Goal: Task Accomplishment & Management: Complete application form

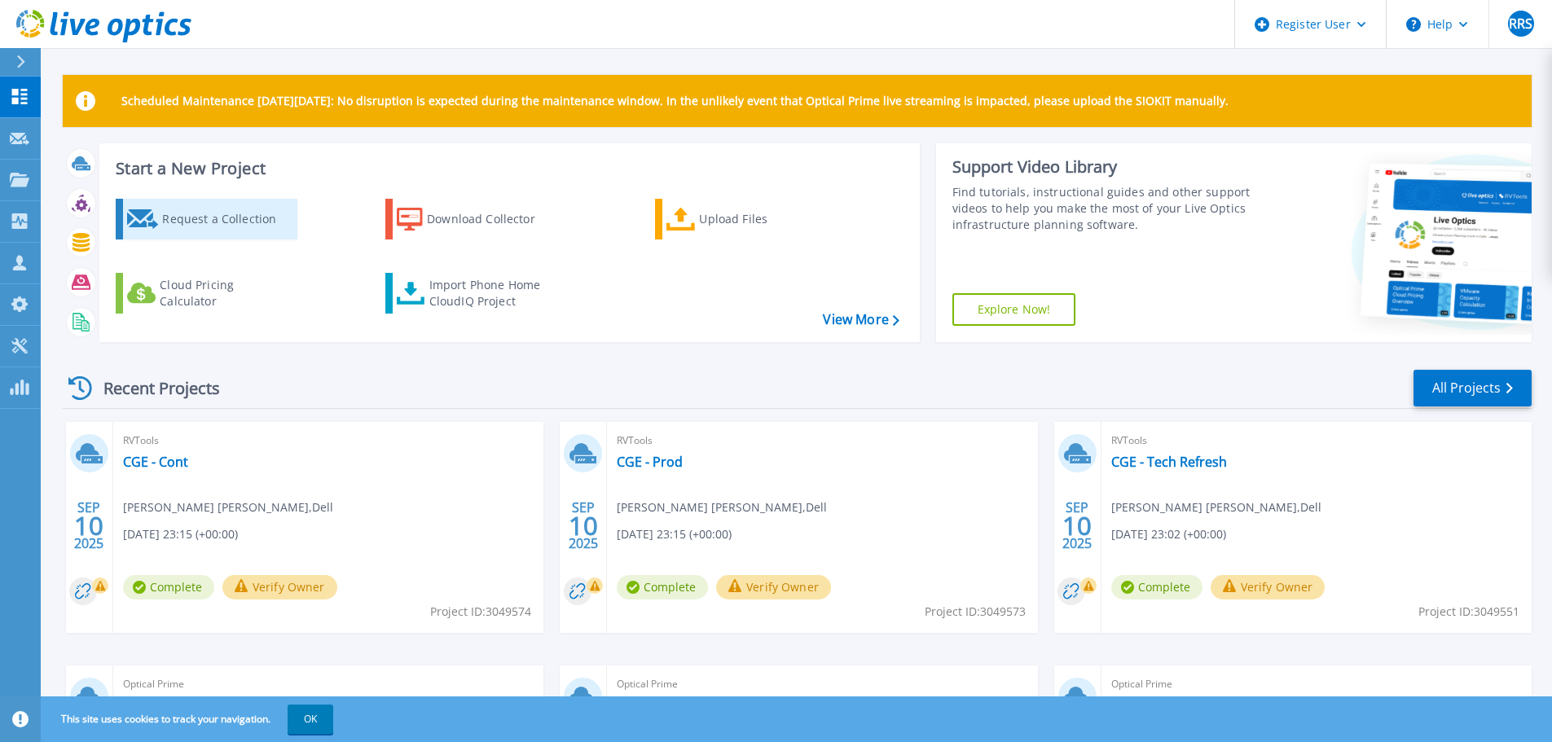
click at [199, 221] on div "Request a Collection" at bounding box center [227, 219] width 130 height 33
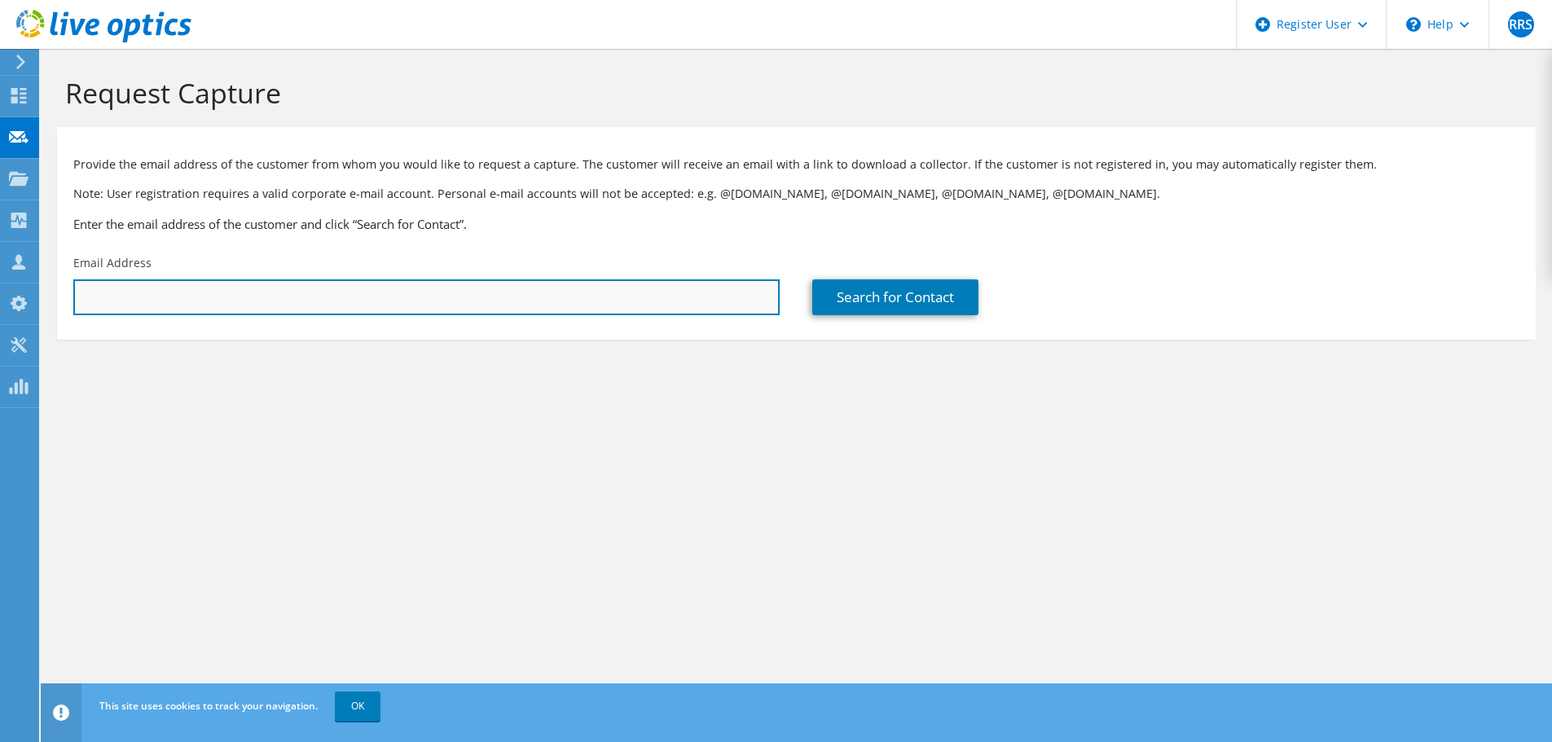
click at [225, 305] on input "text" at bounding box center [426, 297] width 706 height 36
type input "christian.salinas@grupogtd.com"
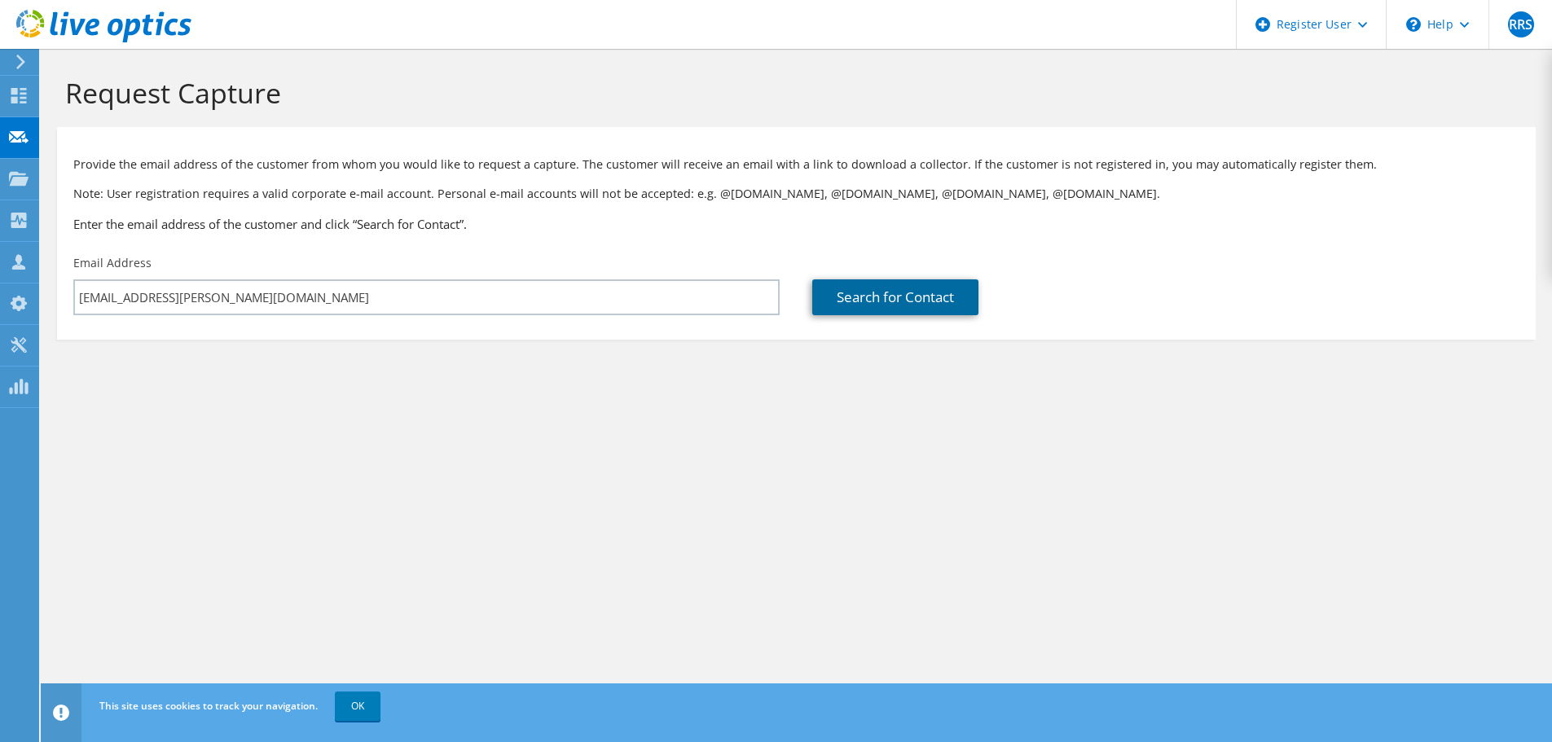
click at [907, 293] on link "Search for Contact" at bounding box center [895, 297] width 166 height 36
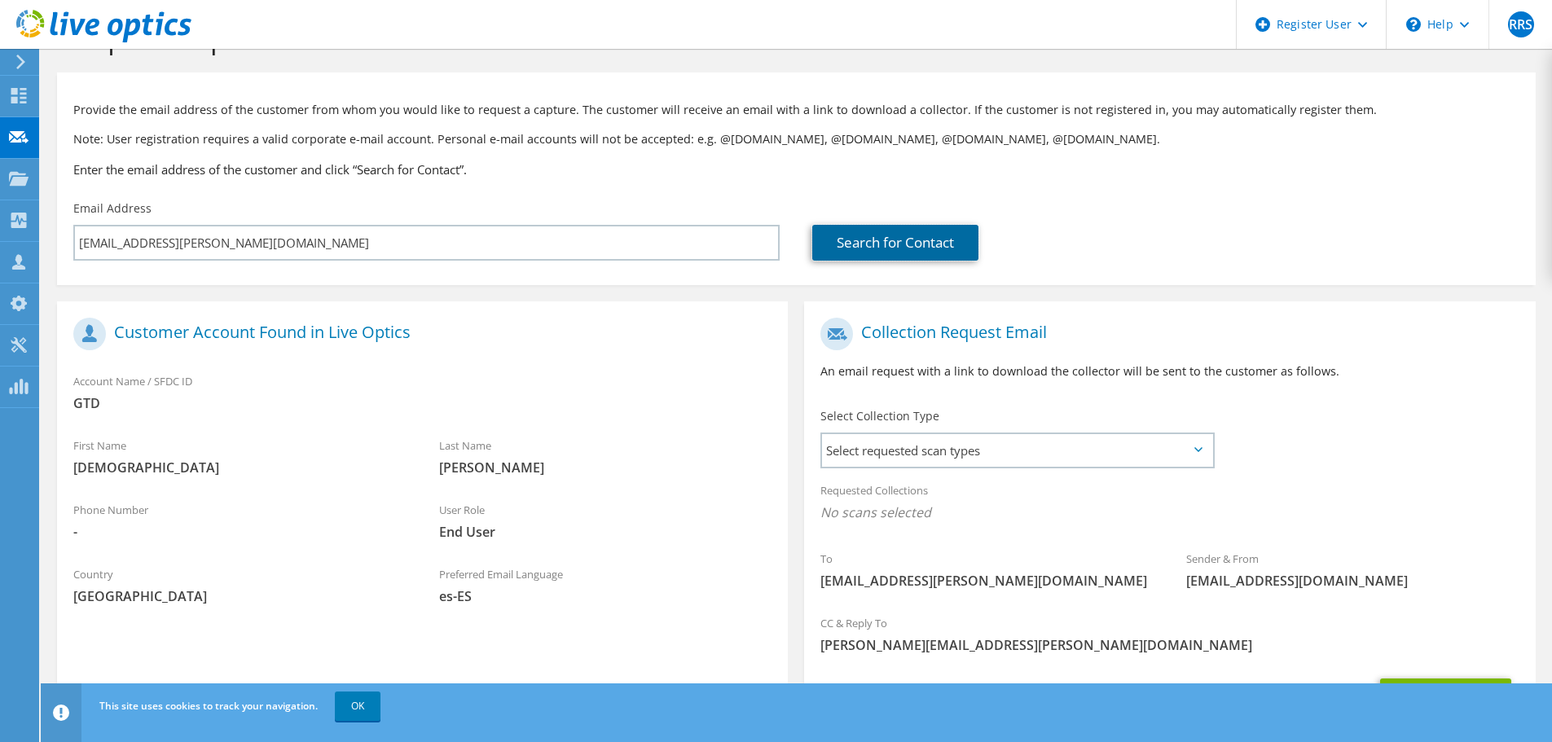
scroll to position [81, 0]
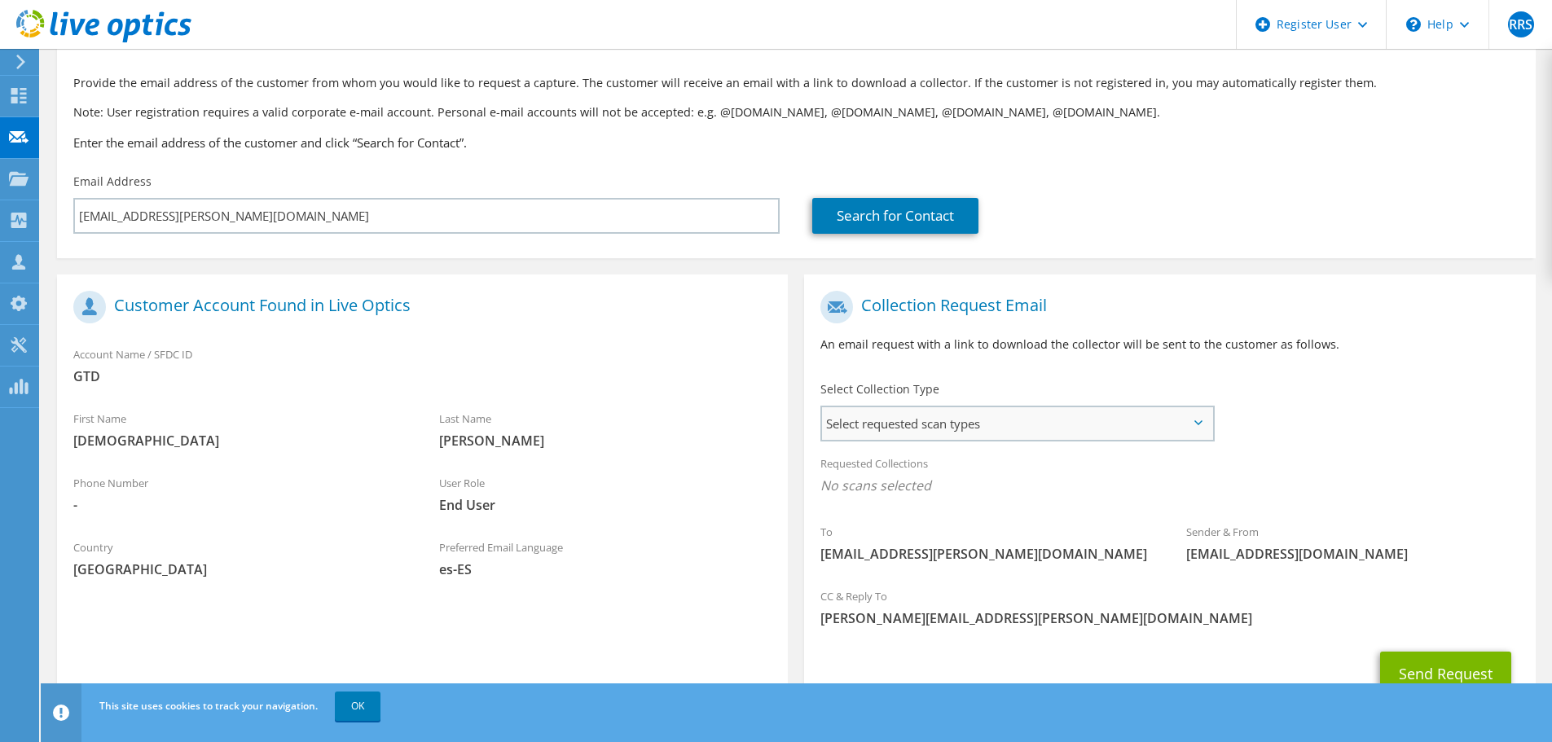
click at [1011, 428] on span "Select requested scan types" at bounding box center [1017, 423] width 390 height 33
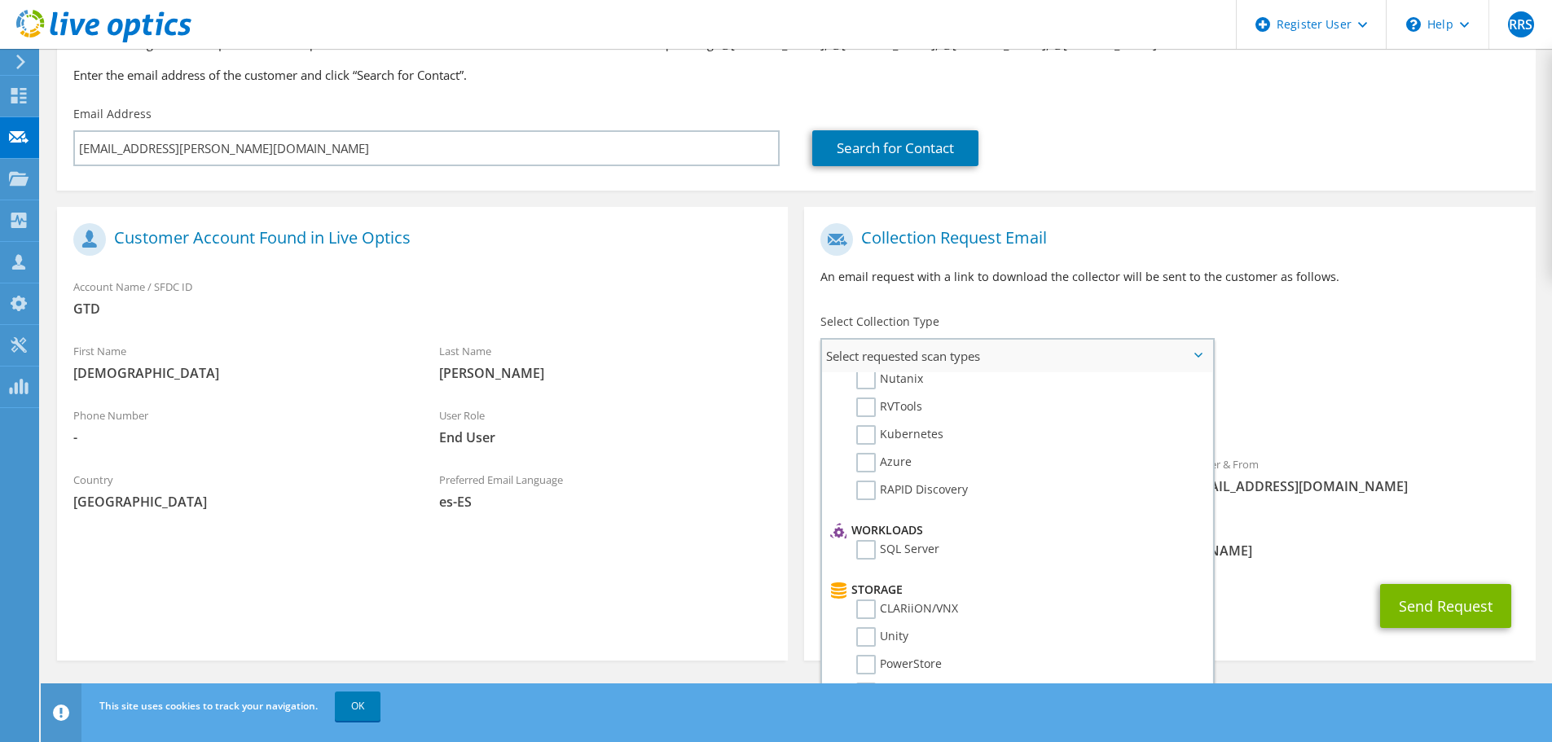
scroll to position [0, 0]
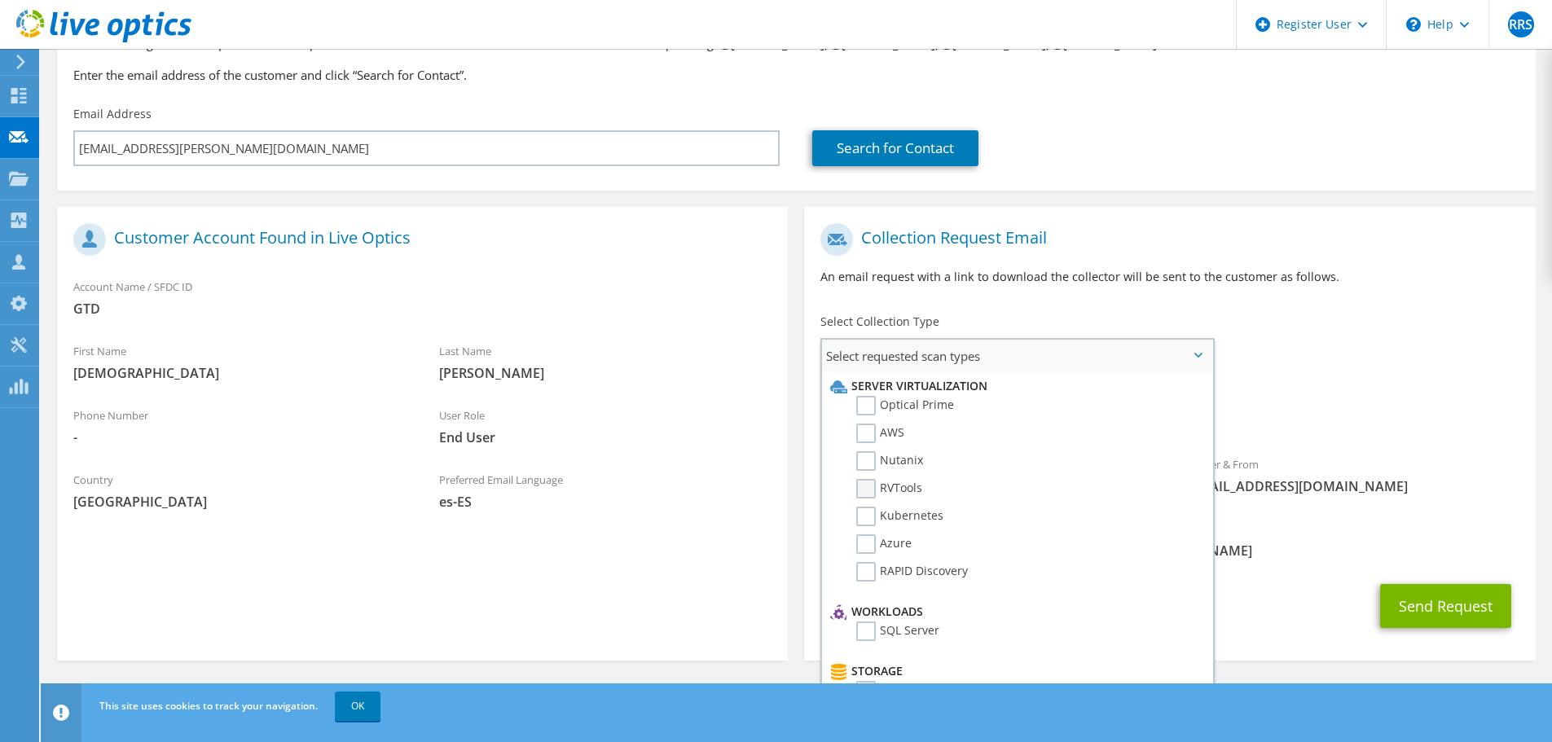
click at [863, 487] on label "RVTools" at bounding box center [889, 489] width 66 height 20
click at [0, 0] on input "RVTools" at bounding box center [0, 0] width 0 height 0
click at [872, 404] on label "Optical Prime" at bounding box center [905, 406] width 98 height 20
click at [0, 0] on input "Optical Prime" at bounding box center [0, 0] width 0 height 0
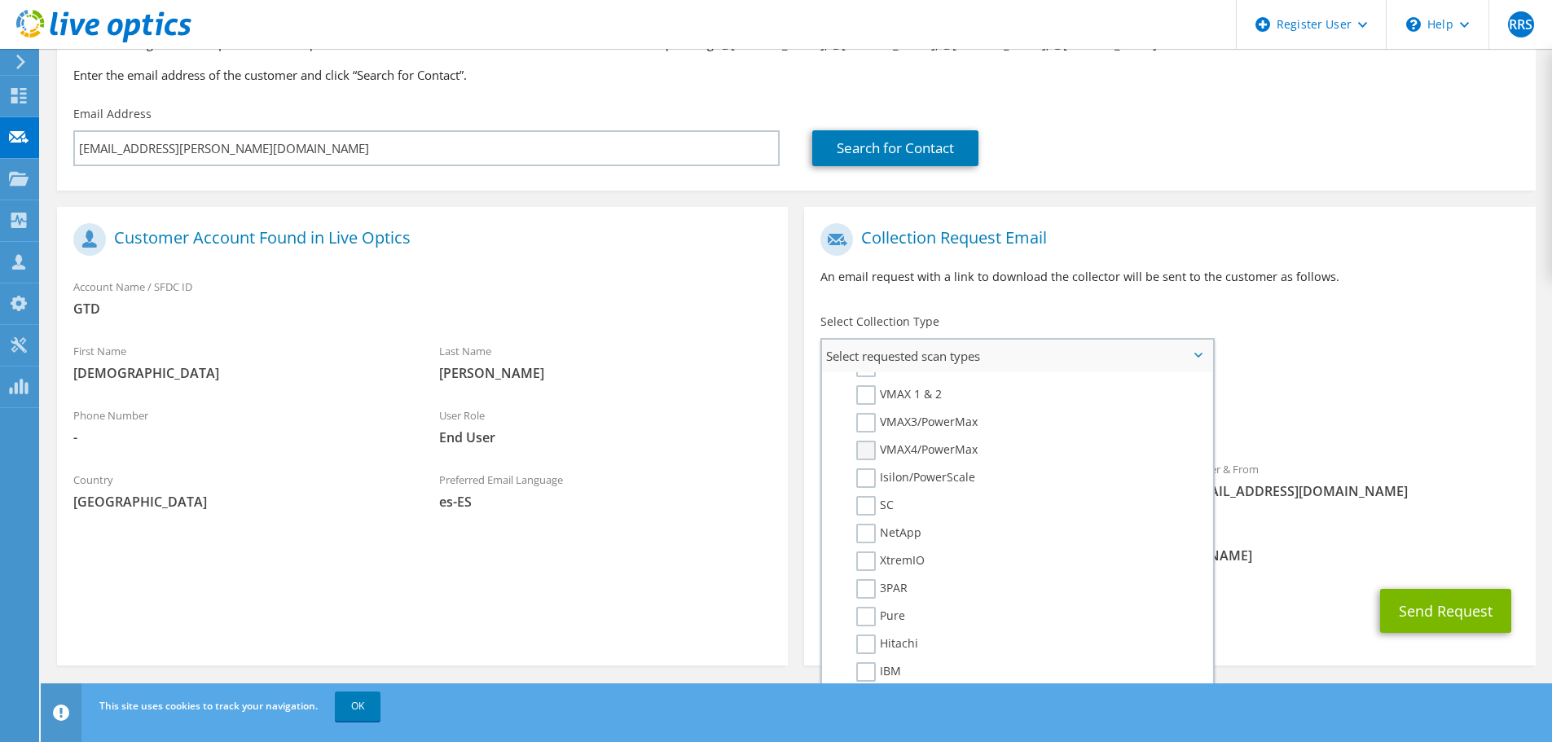
scroll to position [407, 0]
click at [870, 642] on label "IBM" at bounding box center [878, 644] width 45 height 20
click at [0, 0] on input "IBM" at bounding box center [0, 0] width 0 height 0
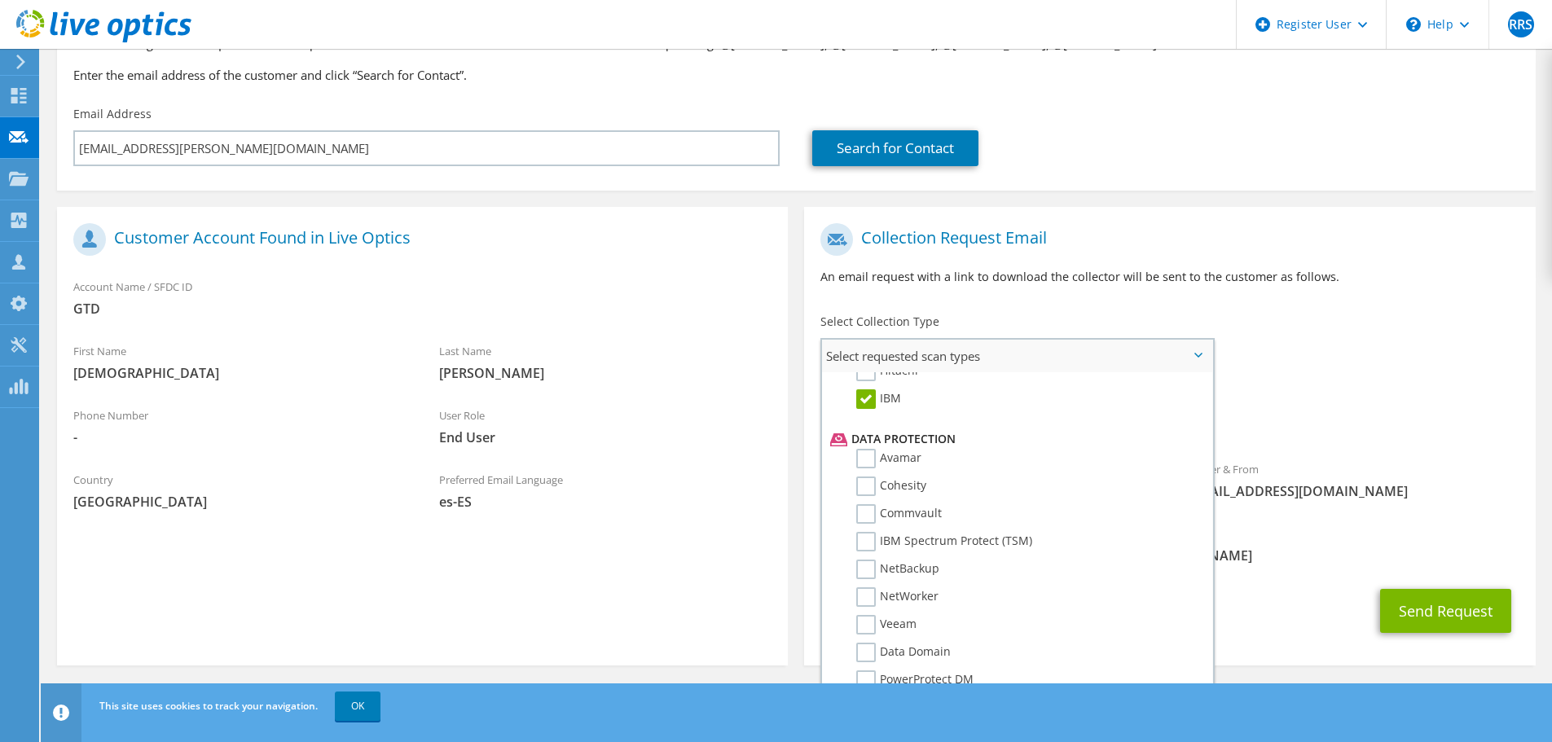
scroll to position [719, 0]
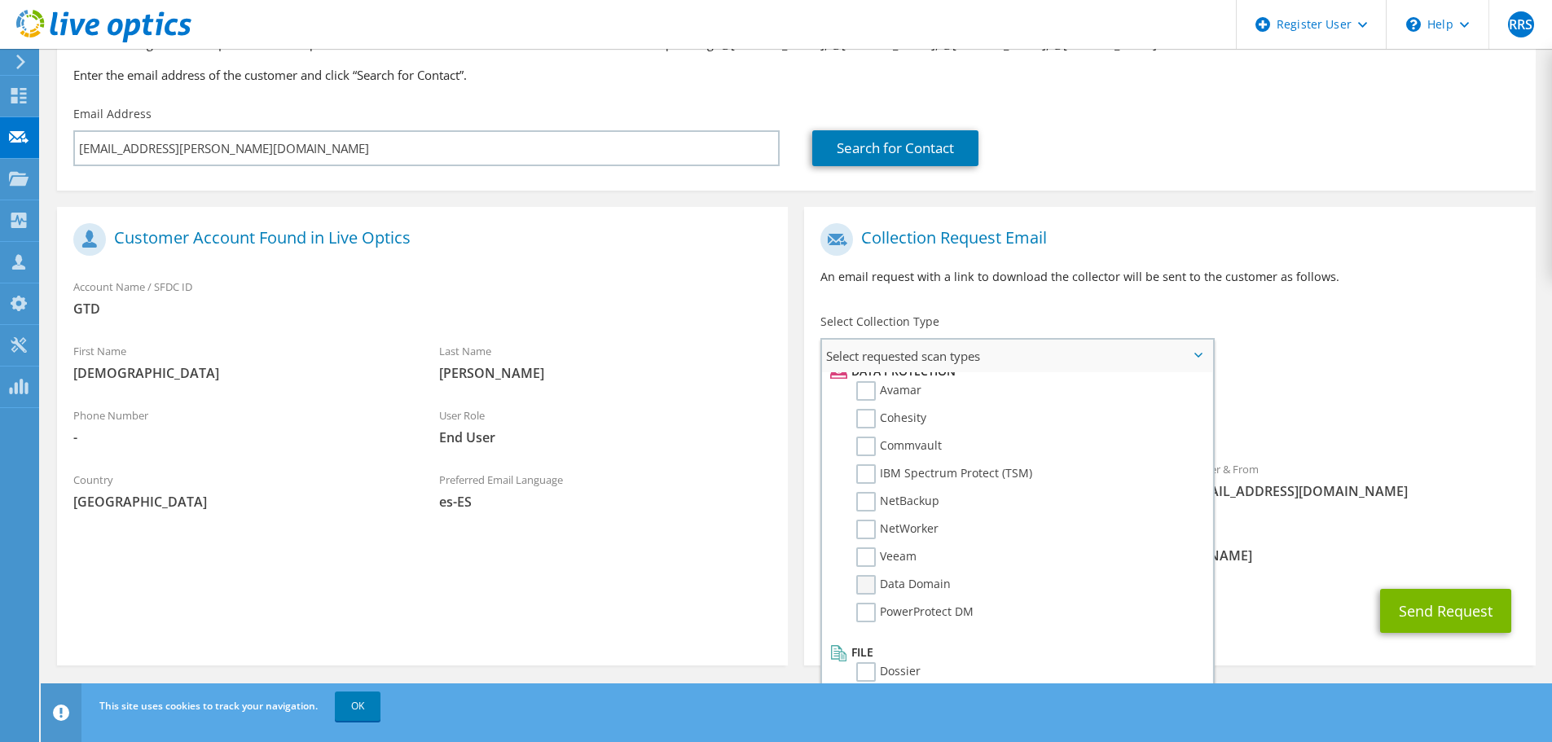
click at [865, 584] on label "Data Domain" at bounding box center [903, 585] width 95 height 20
click at [0, 0] on input "Data Domain" at bounding box center [0, 0] width 0 height 0
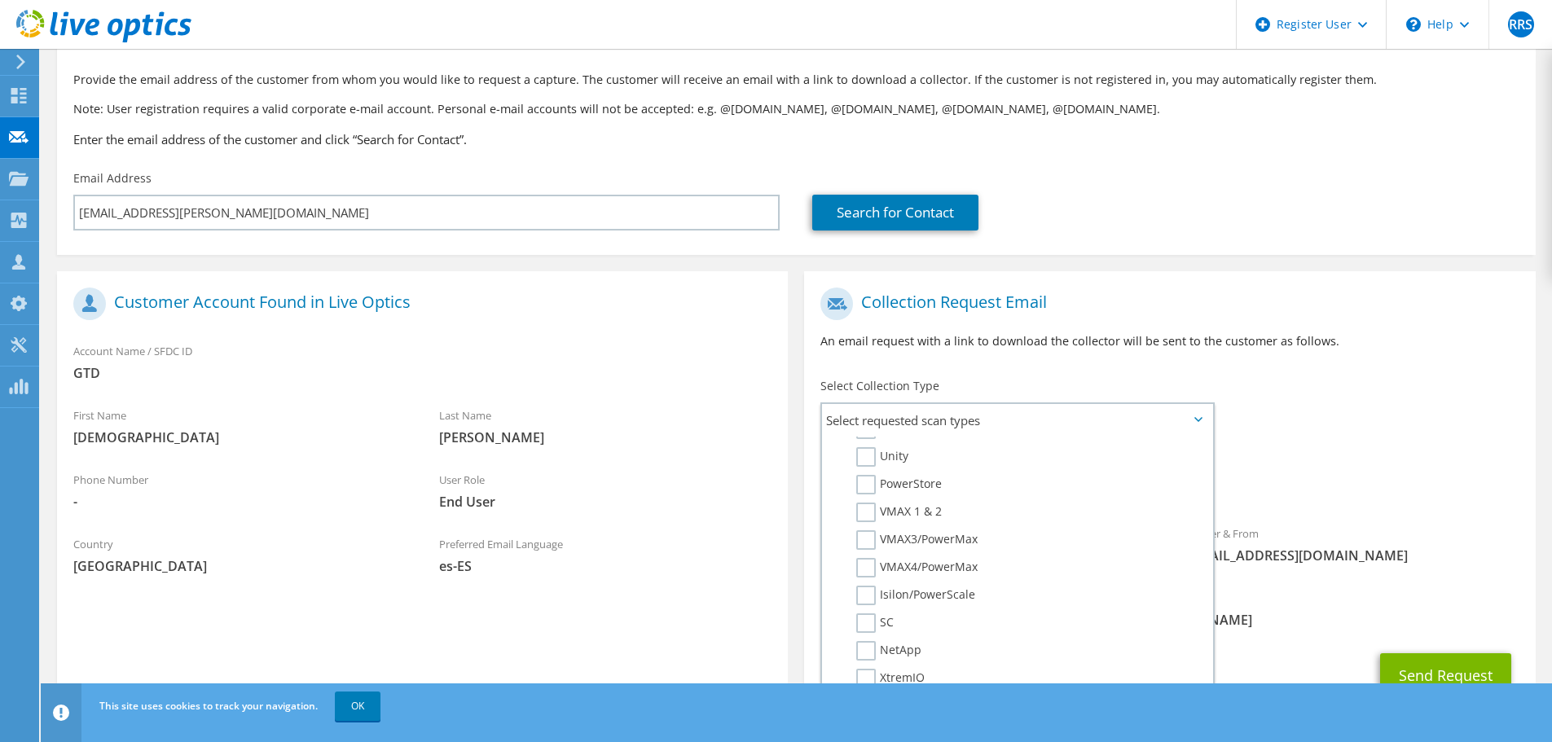
scroll to position [154, 0]
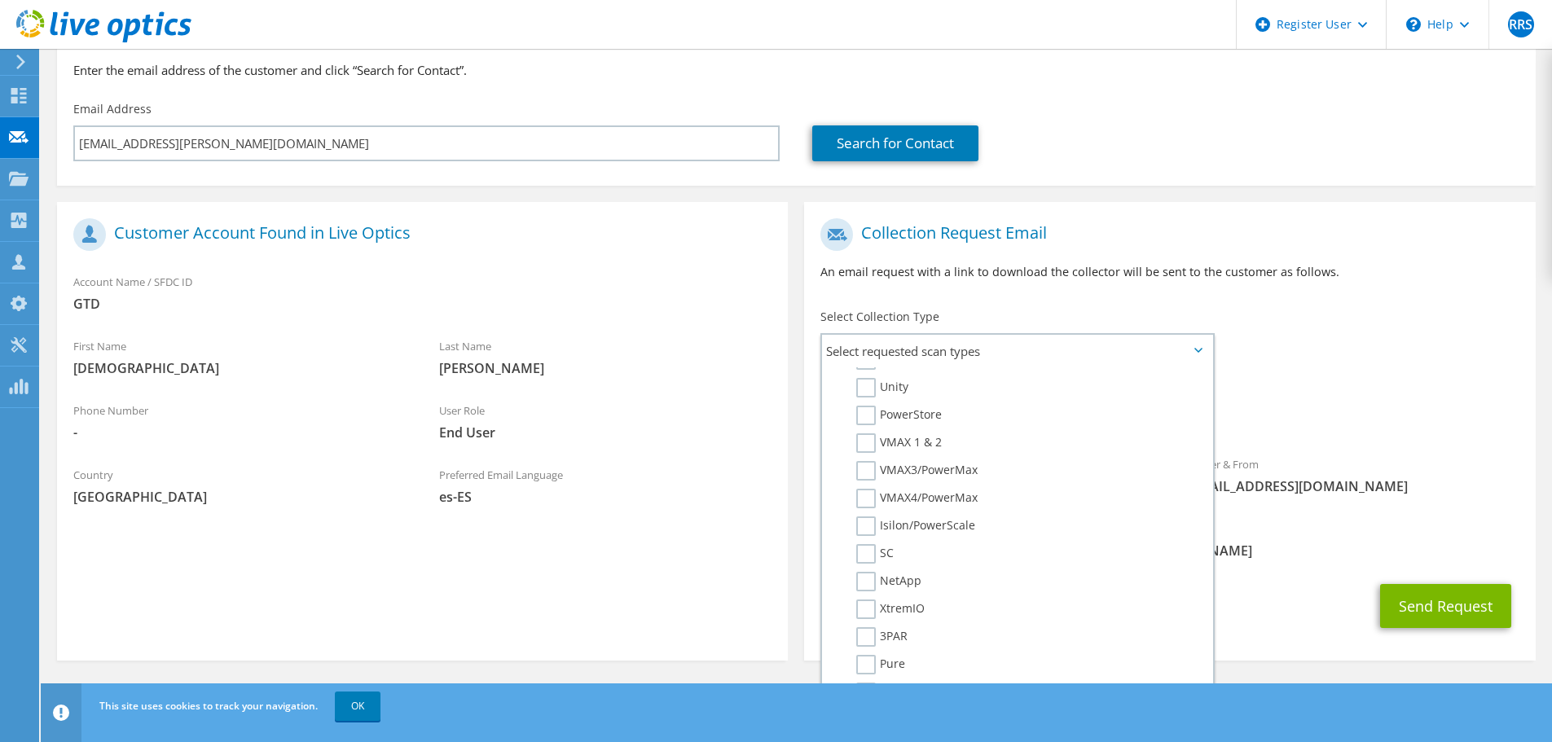
click at [1283, 564] on div "CC & Reply To Richard.Rodriguez@dell.com" at bounding box center [1169, 540] width 731 height 56
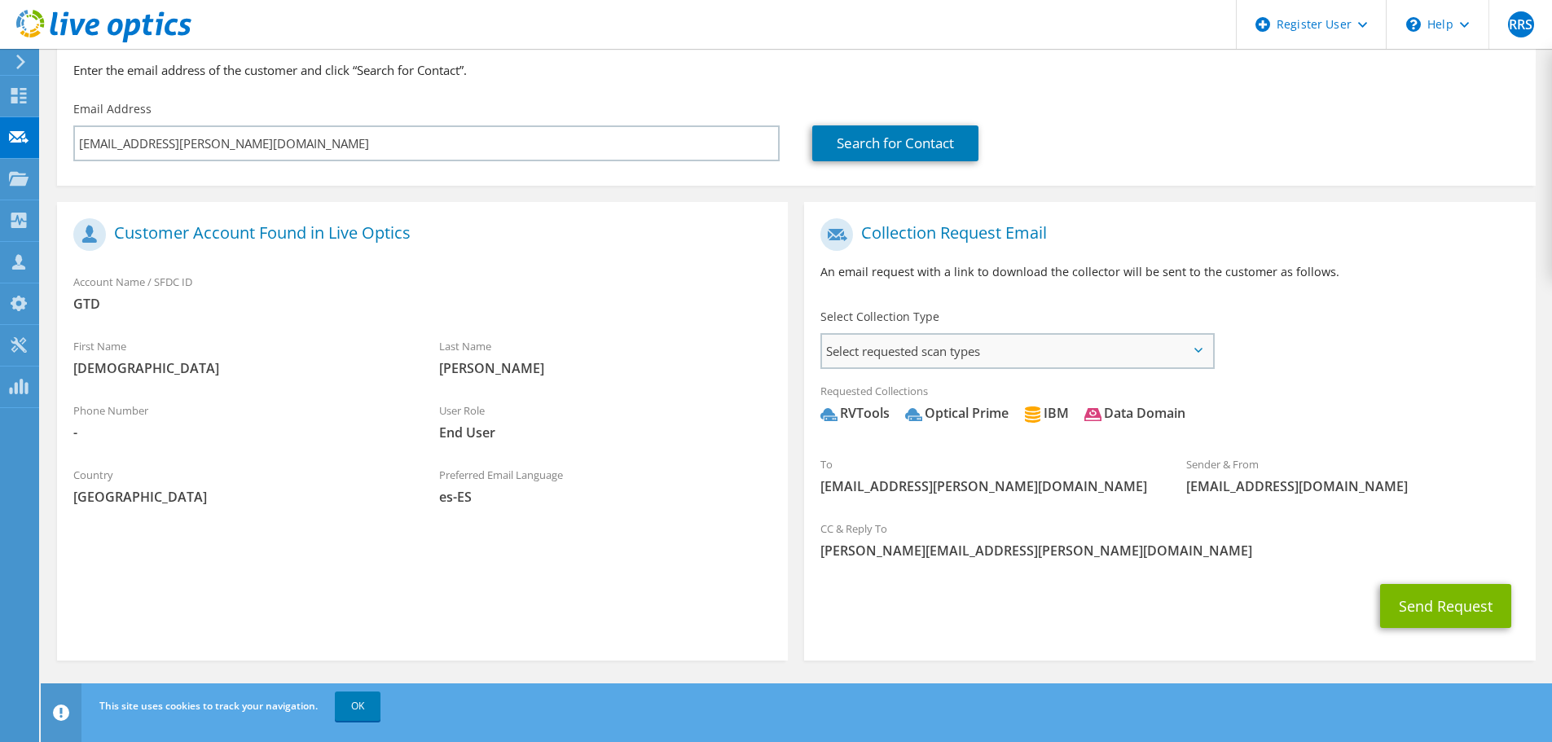
click at [1197, 346] on span "Select requested scan types" at bounding box center [1017, 351] width 390 height 33
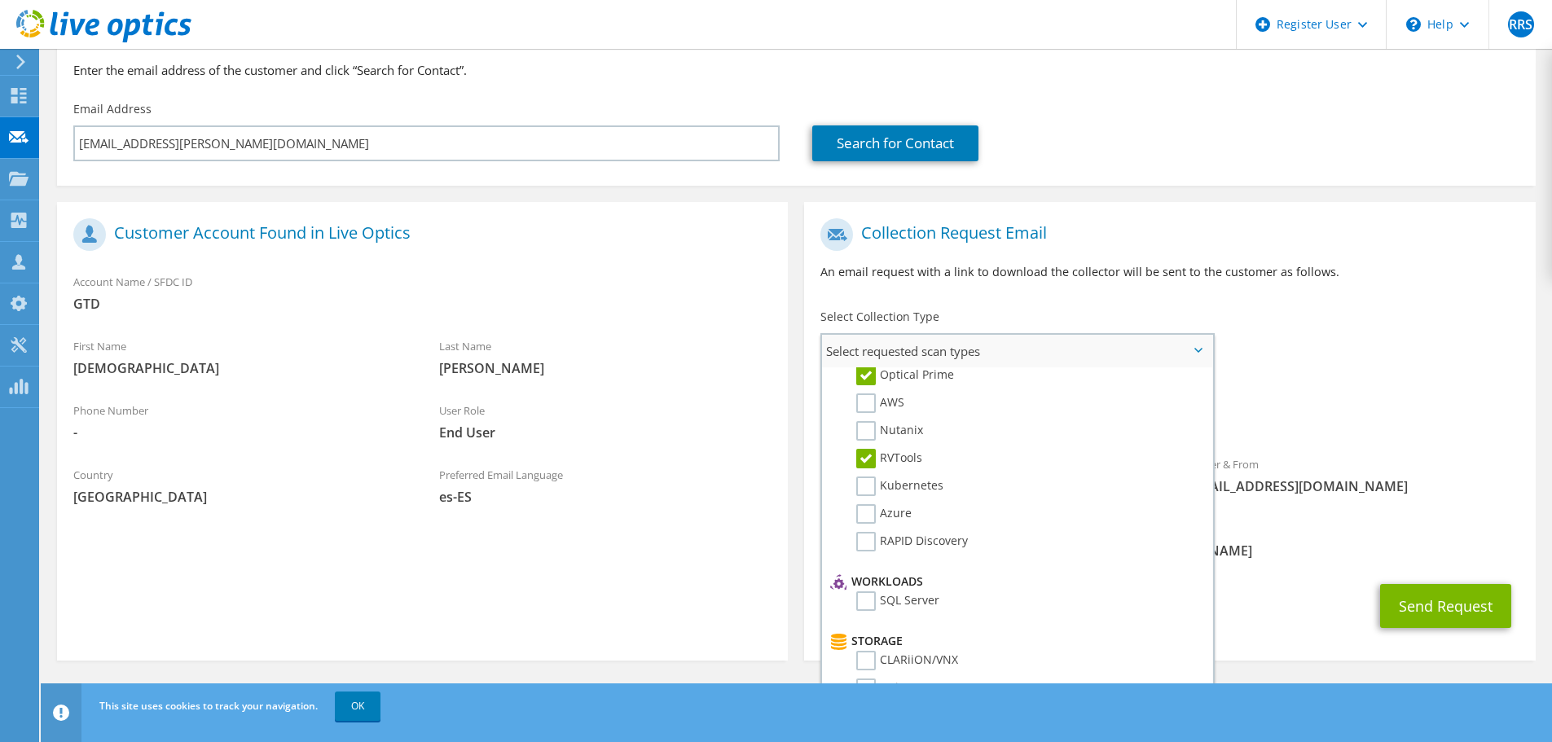
scroll to position [0, 0]
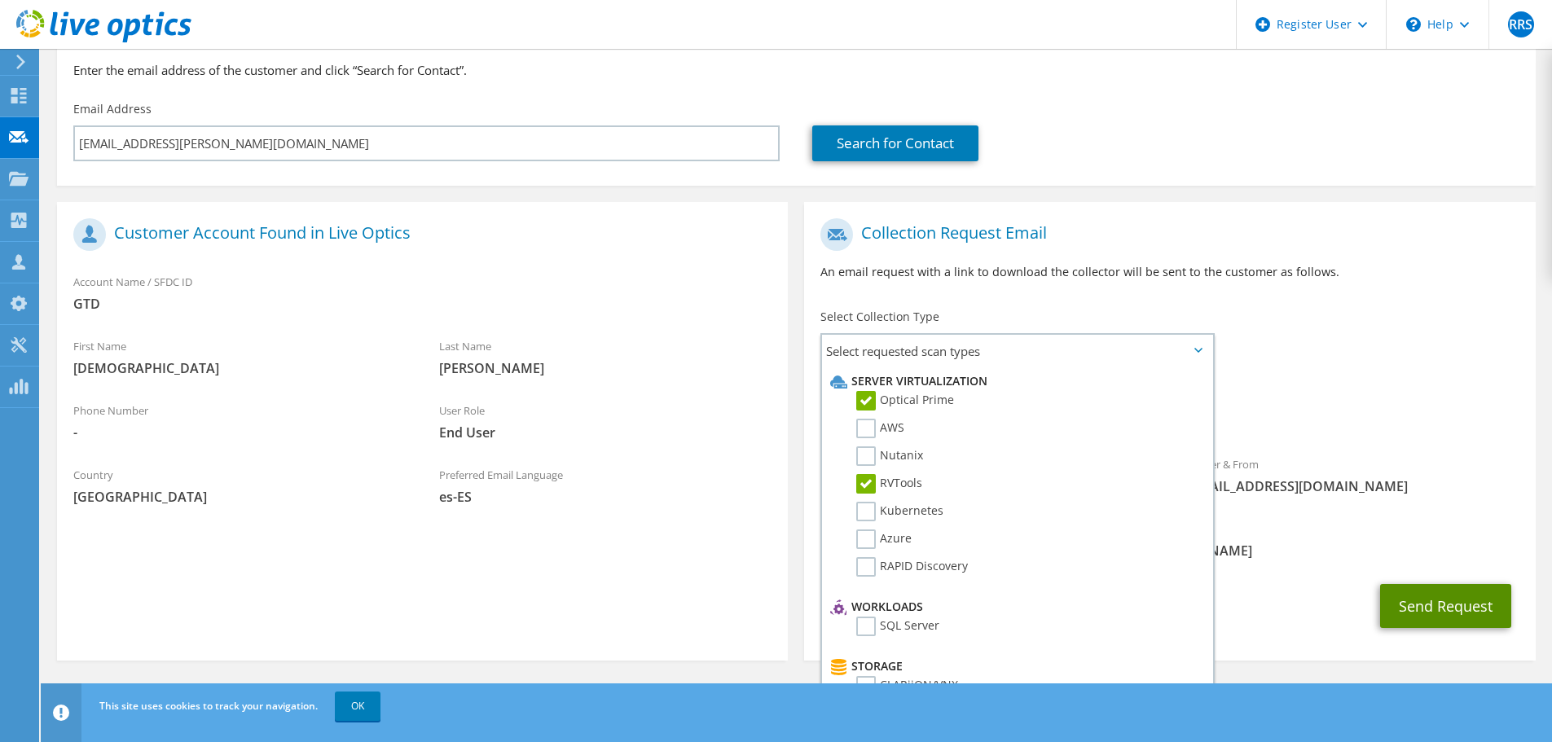
click at [1418, 605] on button "Send Request" at bounding box center [1445, 606] width 131 height 44
